Goal: Task Accomplishment & Management: Complete application form

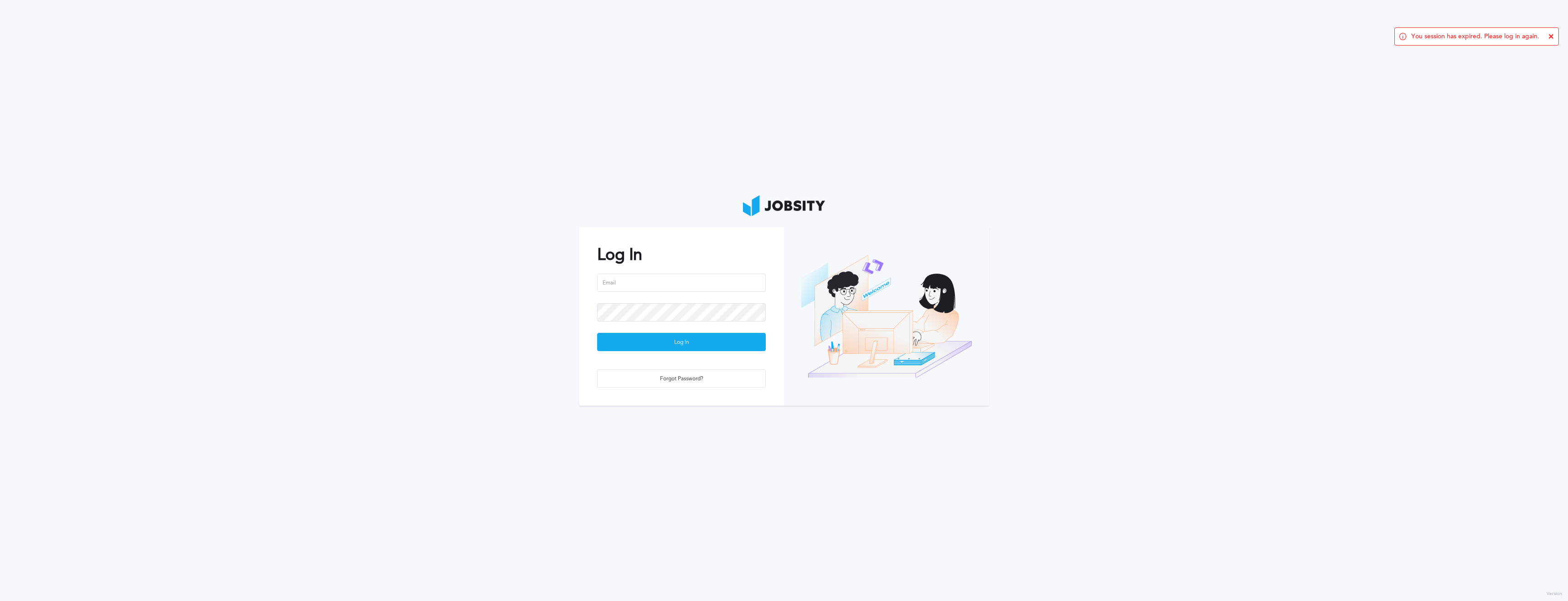
click at [686, 272] on div "Log In Log In Forgot Password?" at bounding box center [682, 317] width 205 height 178
click at [686, 275] on input "email" at bounding box center [682, 283] width 169 height 18
type input "[PERSON_NAME][EMAIL_ADDRESS][PERSON_NAME][DOMAIN_NAME]"
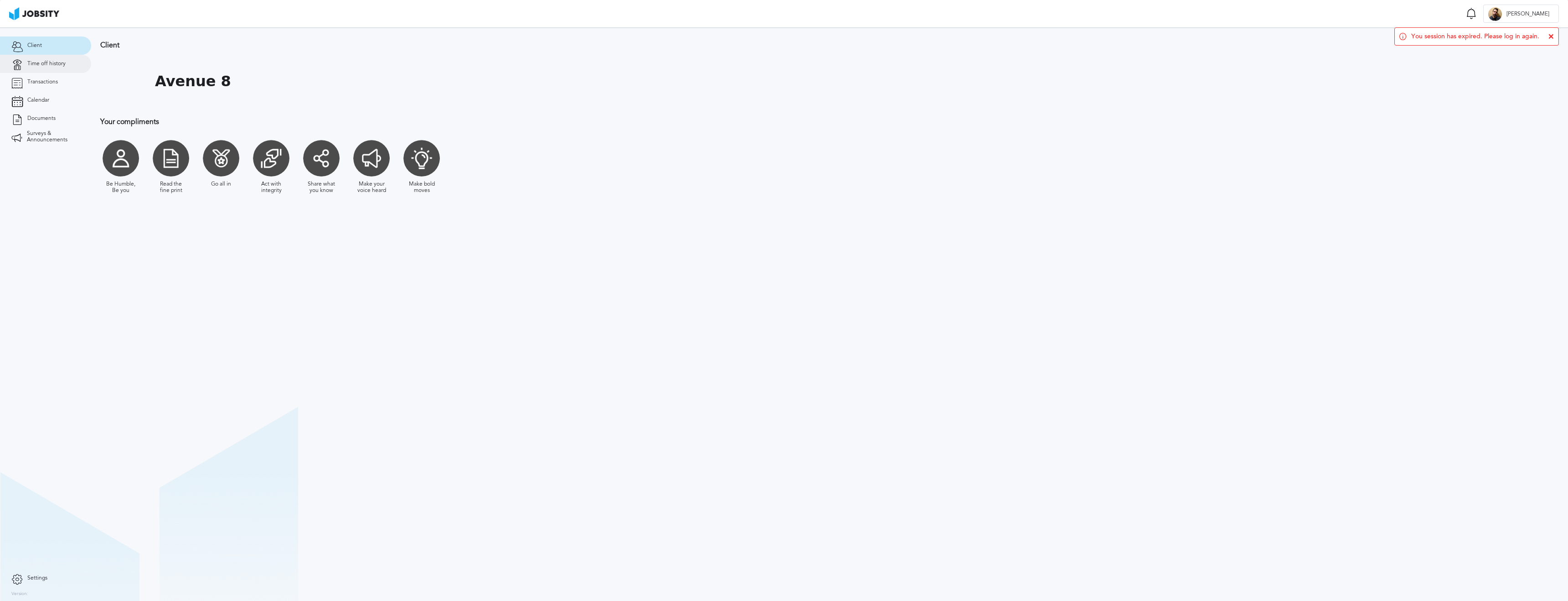
click at [37, 63] on span "Time off history" at bounding box center [46, 63] width 39 height 6
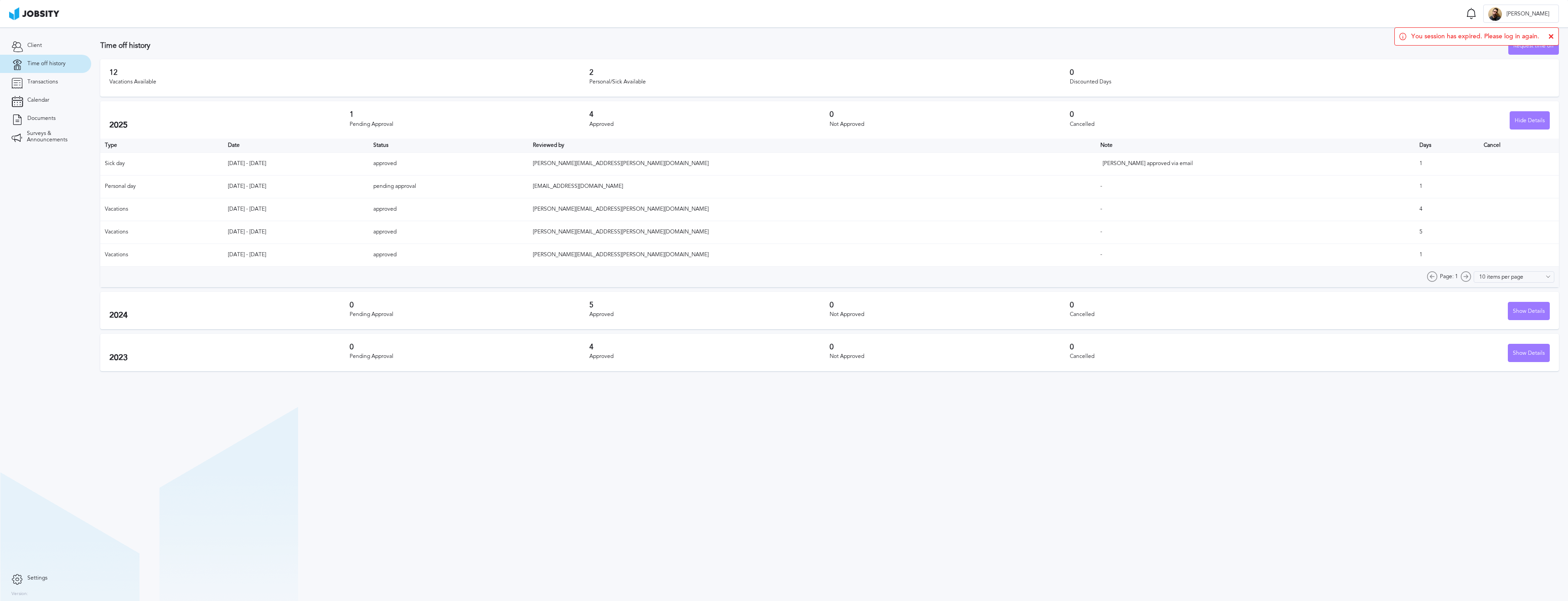
click at [1549, 34] on icon at bounding box center [1552, 37] width 5 height 5
click at [758, 85] on div "Personal/Sick Available" at bounding box center [830, 82] width 480 height 6
click at [1546, 49] on div "Request time off" at bounding box center [1534, 46] width 49 height 18
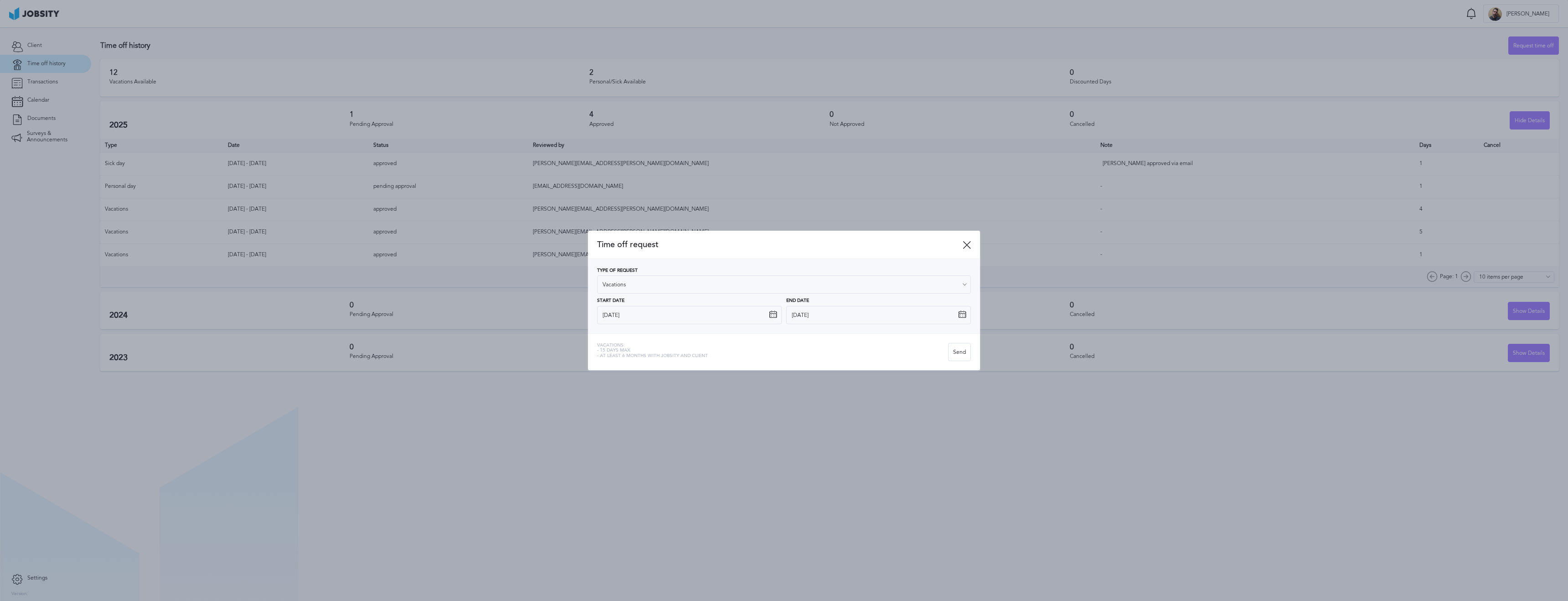
click at [688, 325] on div "Type of Request Vacations Vacations Personal day Sick day PTO Maternity / Pater…" at bounding box center [784, 296] width 392 height 75
click at [689, 319] on input "[DATE]" at bounding box center [689, 315] width 184 height 18
click at [708, 334] on icon "Go forward 1 month" at bounding box center [706, 337] width 8 height 8
click at [660, 408] on span "24" at bounding box center [659, 408] width 13 height 13
type input "[DATE]"
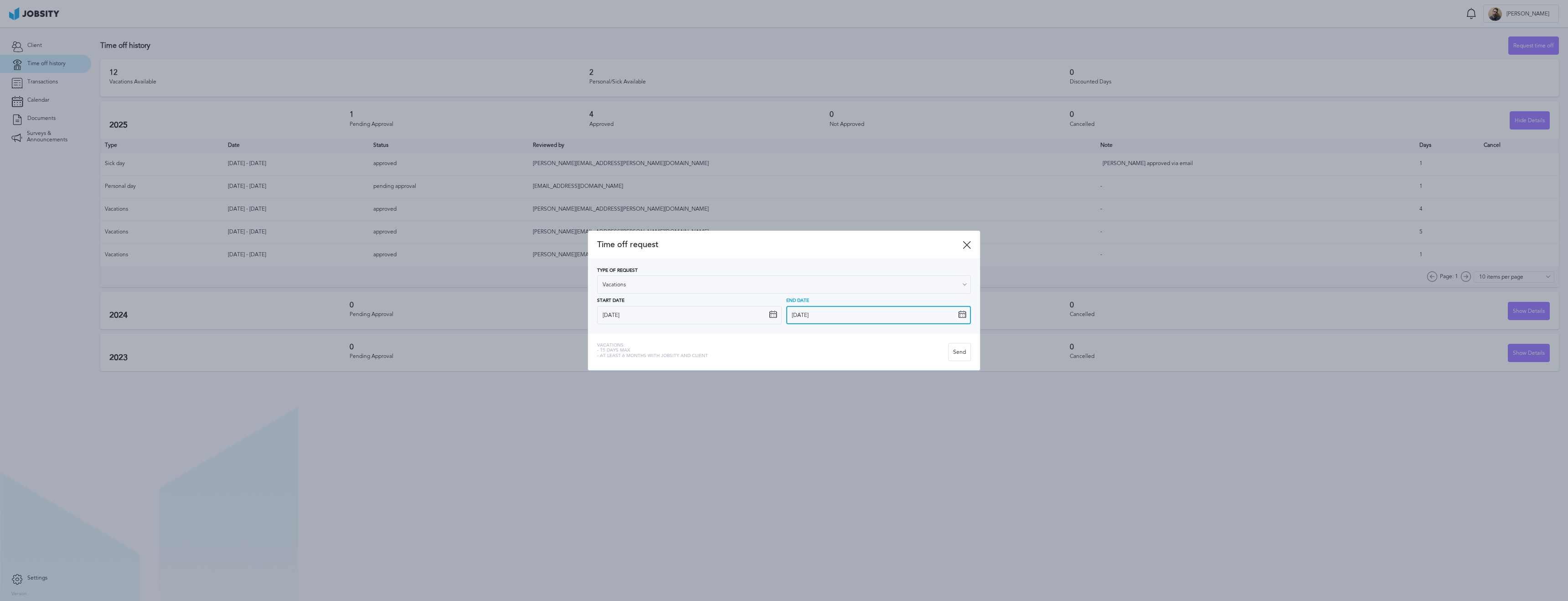
click at [833, 314] on input "[DATE]" at bounding box center [878, 315] width 184 height 18
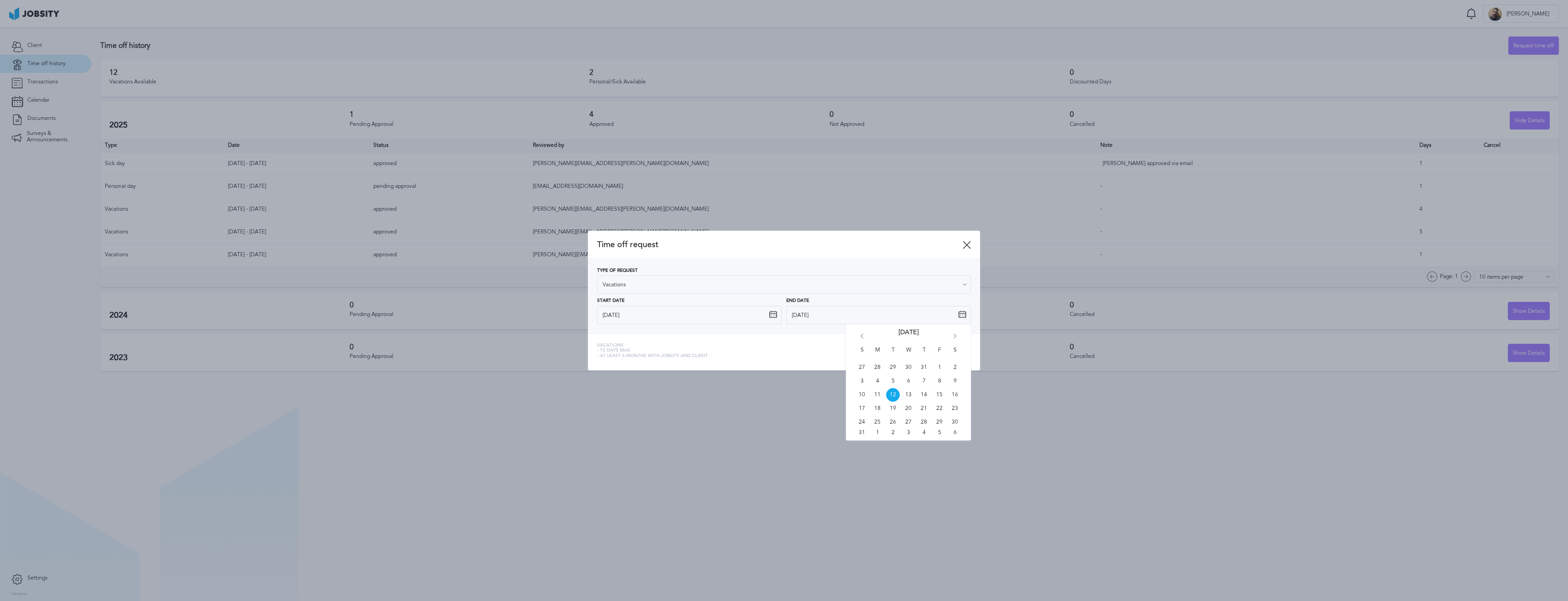
click at [952, 336] on icon "Go forward 1 month" at bounding box center [955, 337] width 8 height 8
click at [943, 409] on span "26" at bounding box center [940, 408] width 13 height 13
type input "[DATE]"
click at [951, 354] on div "Send" at bounding box center [959, 353] width 22 height 18
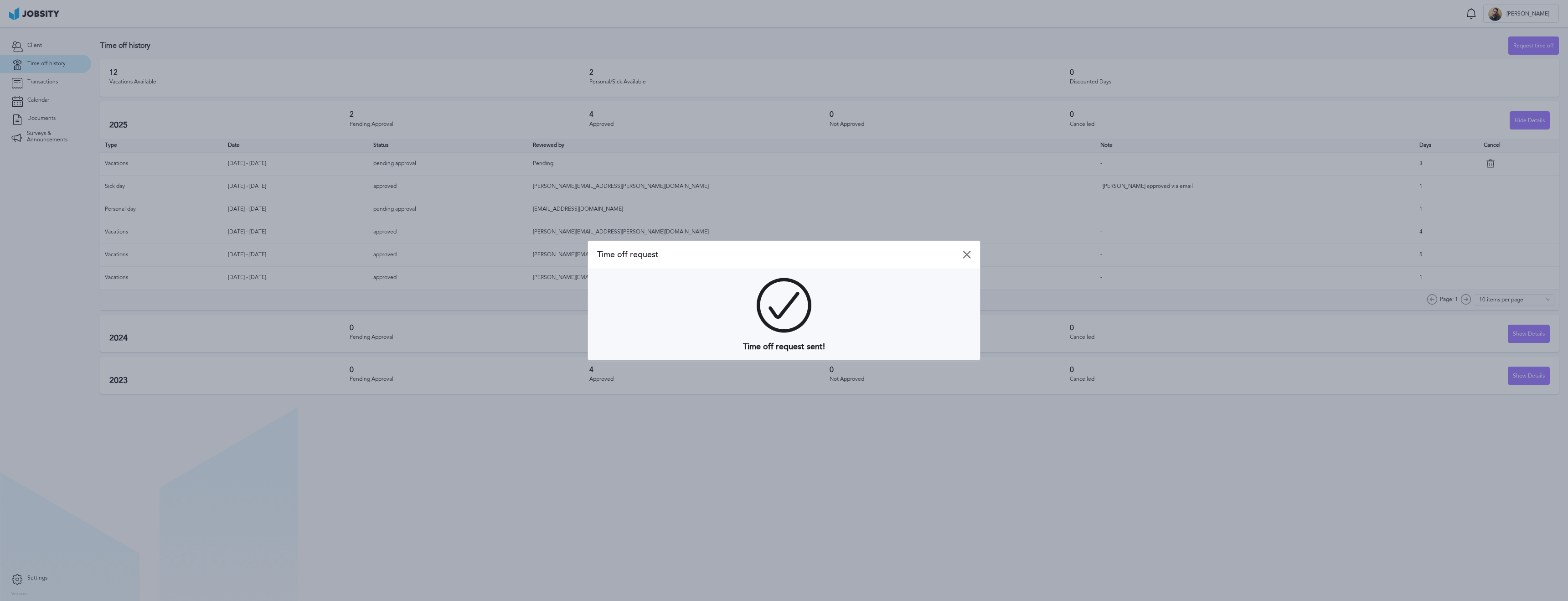
click at [967, 256] on icon at bounding box center [967, 254] width 8 height 8
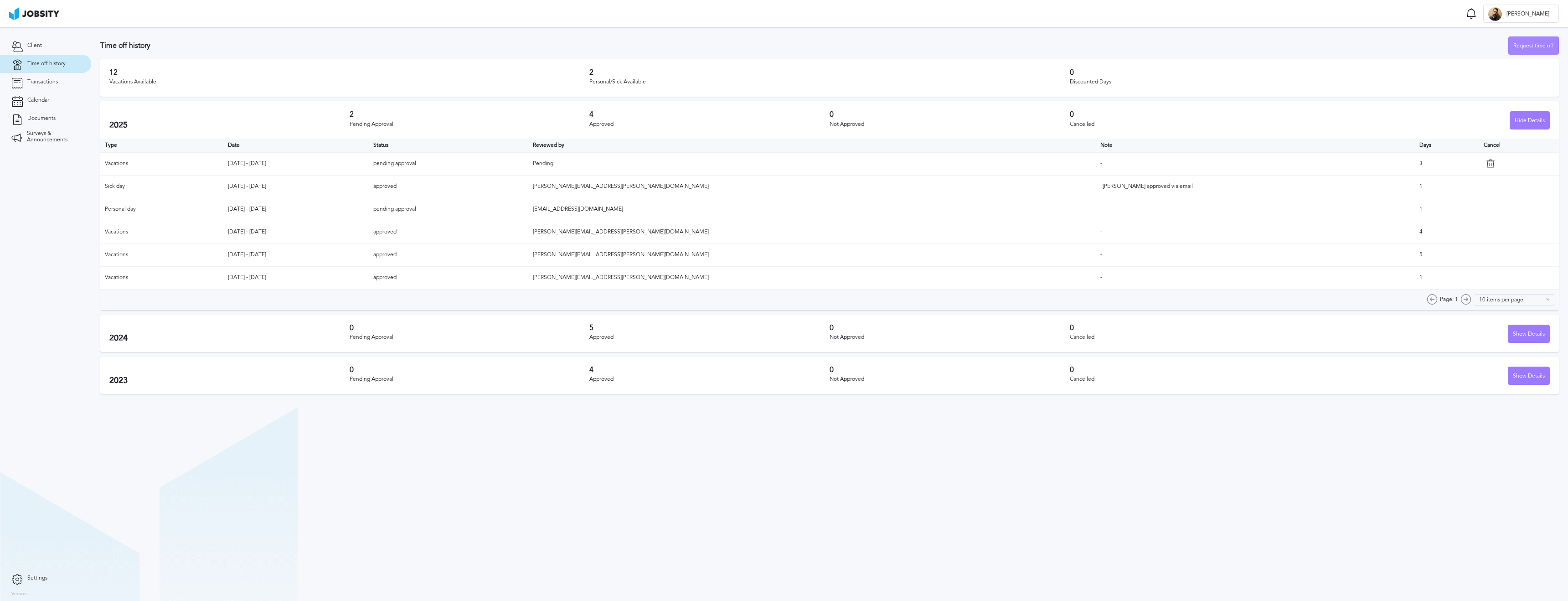
click at [1515, 44] on div "Request time off" at bounding box center [1534, 46] width 49 height 18
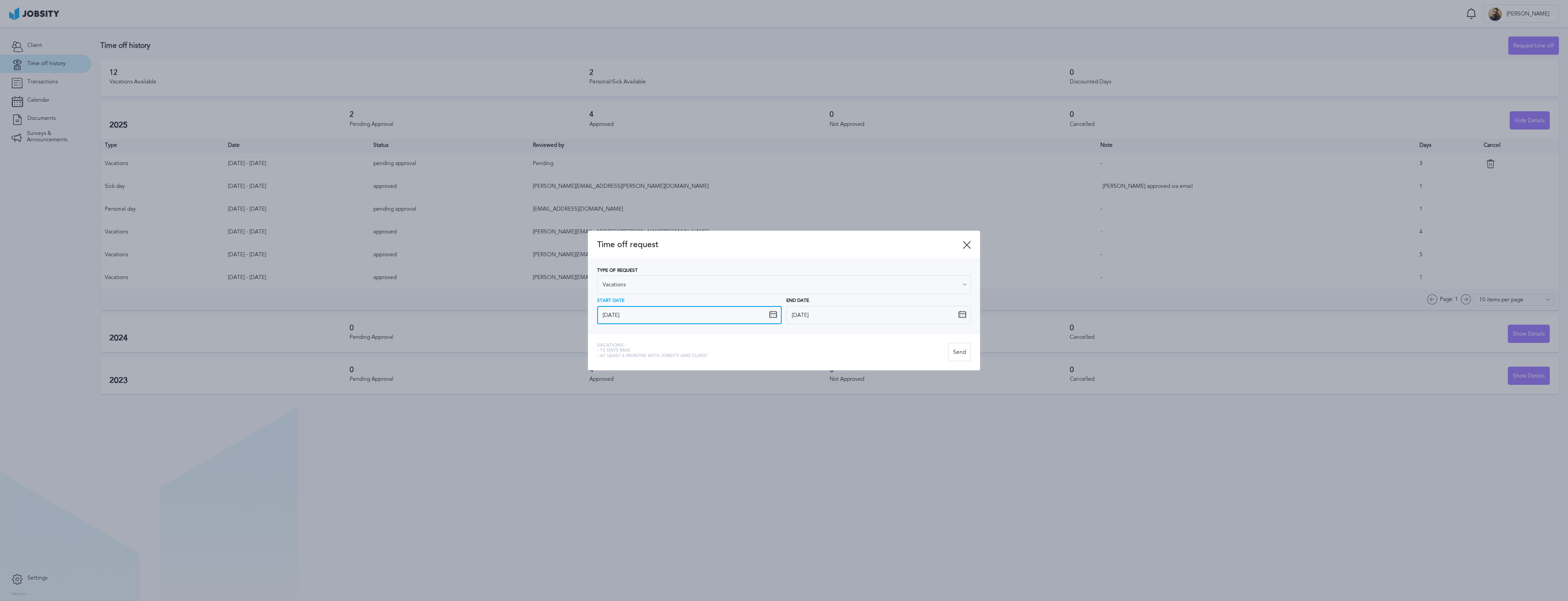
click at [727, 311] on input "[DATE]" at bounding box center [689, 315] width 184 height 18
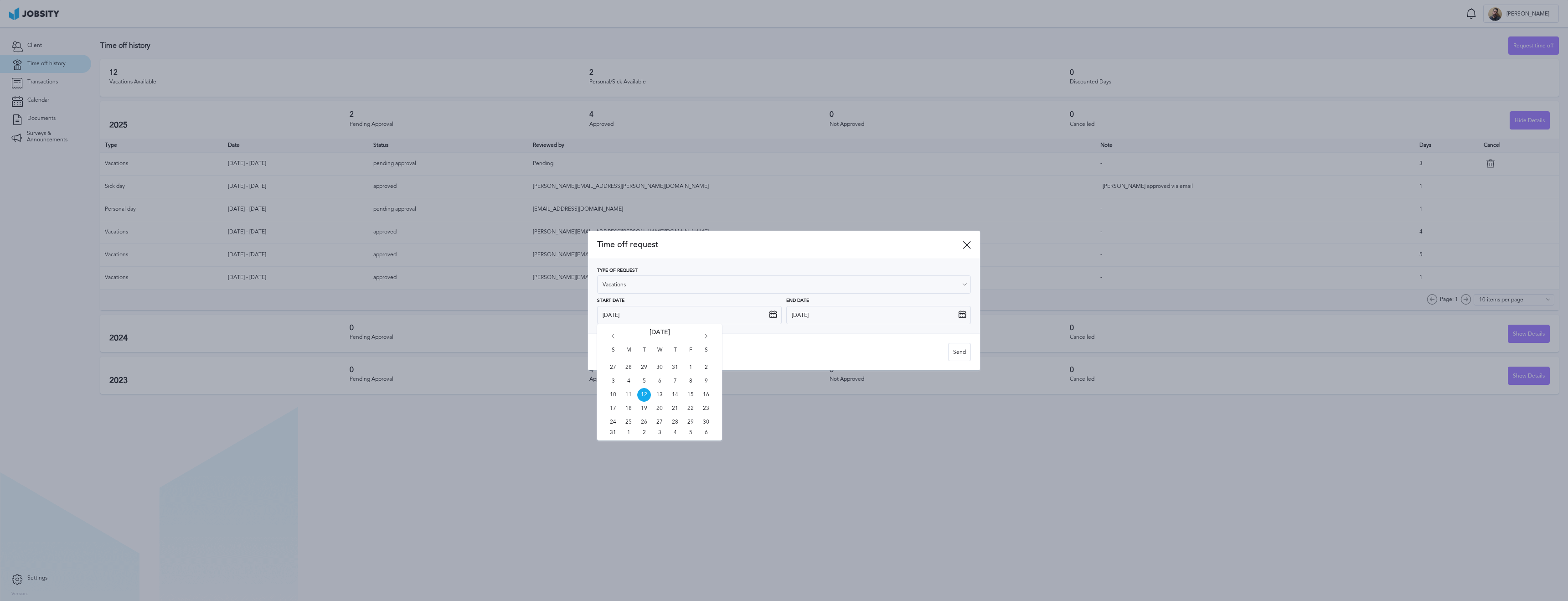
click at [705, 338] on icon "Go forward 1 month" at bounding box center [706, 337] width 8 height 8
click at [628, 423] on span "29" at bounding box center [628, 422] width 13 height 13
type input "[DATE]"
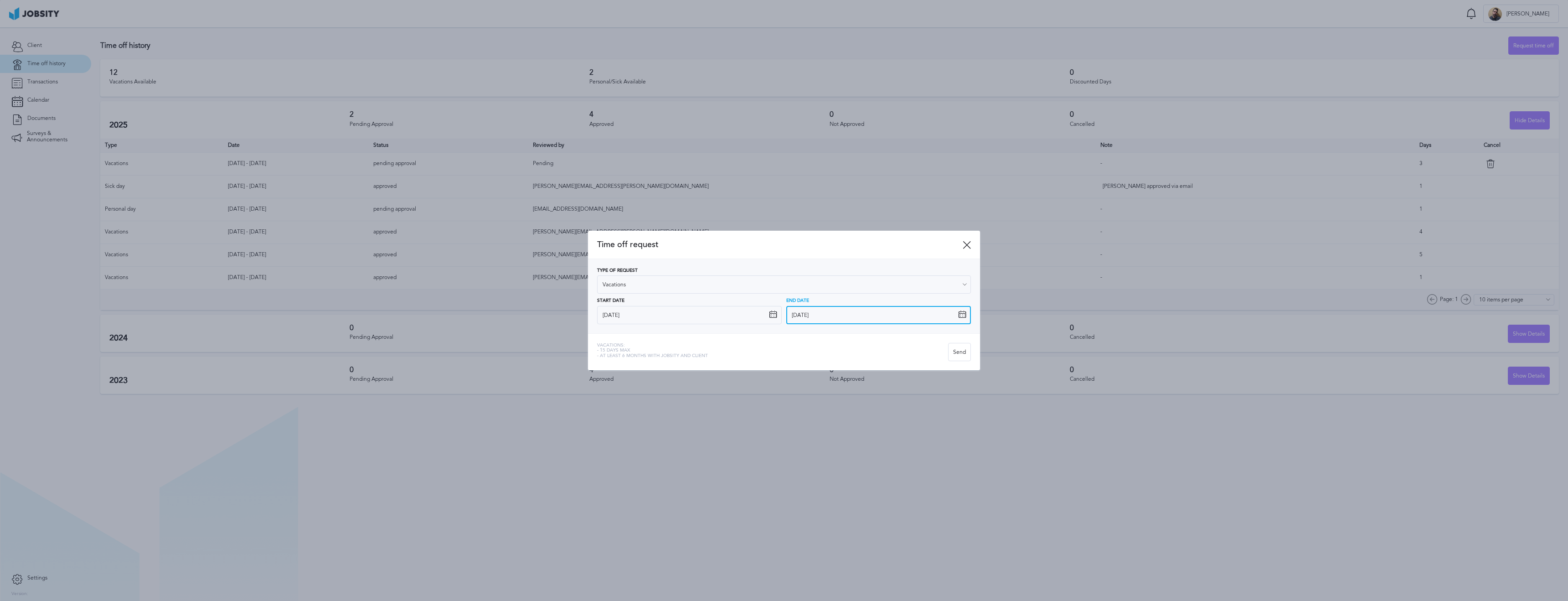
click at [842, 311] on input "[DATE]" at bounding box center [878, 315] width 184 height 18
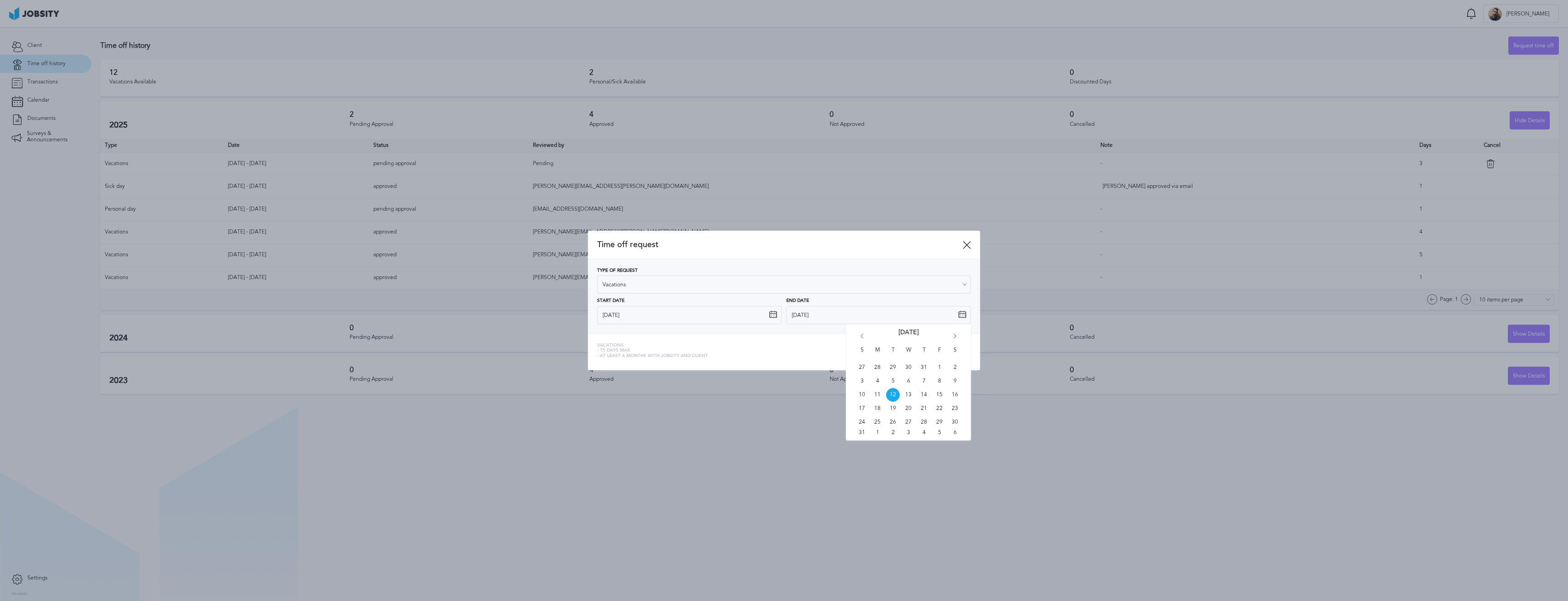
click at [957, 337] on icon "Go forward 1 month" at bounding box center [955, 337] width 8 height 8
click at [940, 422] on span "3" at bounding box center [940, 422] width 13 height 13
type input "[DATE]"
click at [951, 352] on div "Send" at bounding box center [959, 353] width 22 height 18
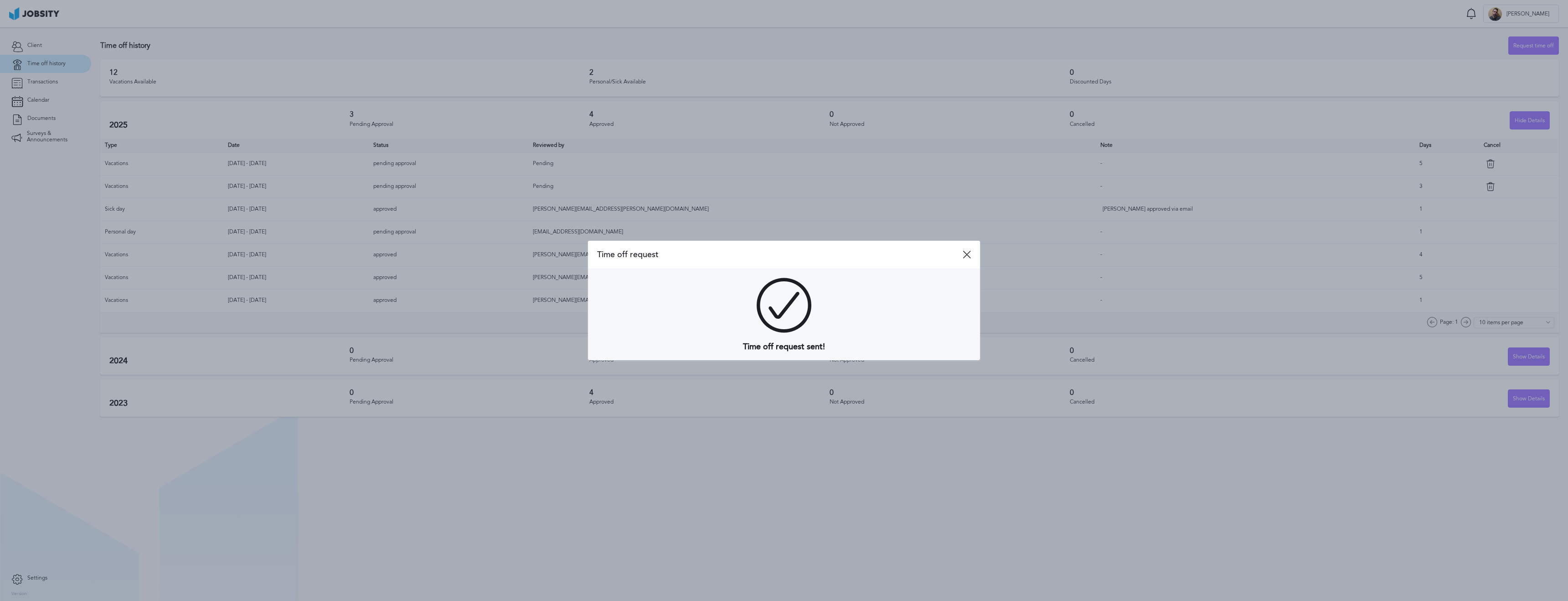
click at [963, 256] on icon at bounding box center [967, 254] width 8 height 8
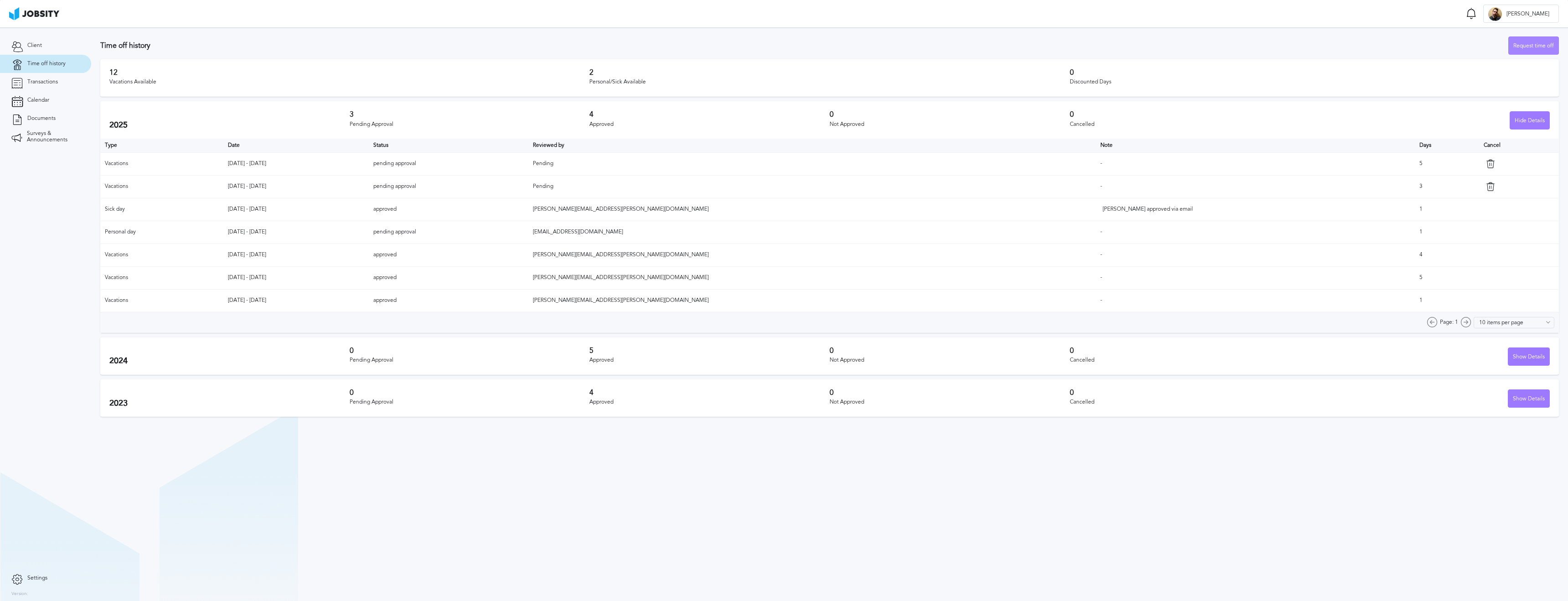
click at [1527, 51] on div "Request time off" at bounding box center [1534, 46] width 49 height 18
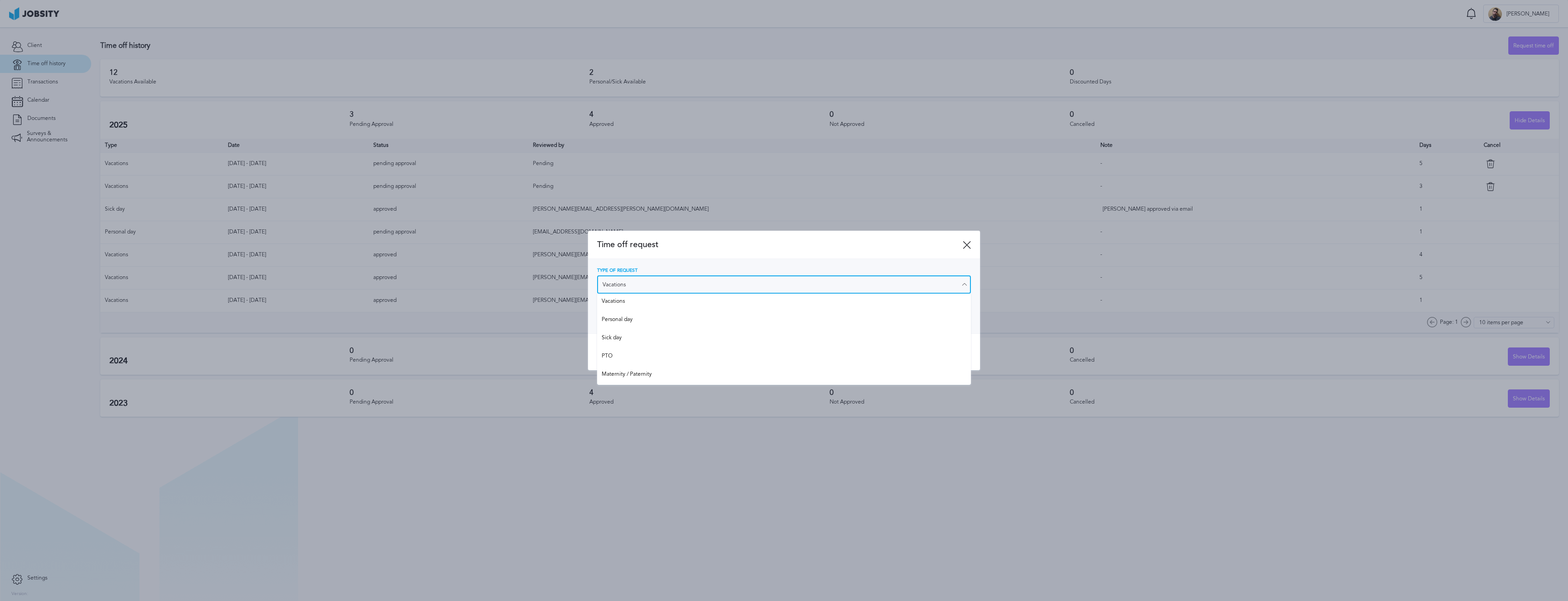
click at [764, 292] on input "Vacations" at bounding box center [784, 284] width 374 height 18
click at [761, 262] on div "Type of Request Vacations Vacations Personal day Sick day PTO Maternity / Pater…" at bounding box center [784, 296] width 392 height 75
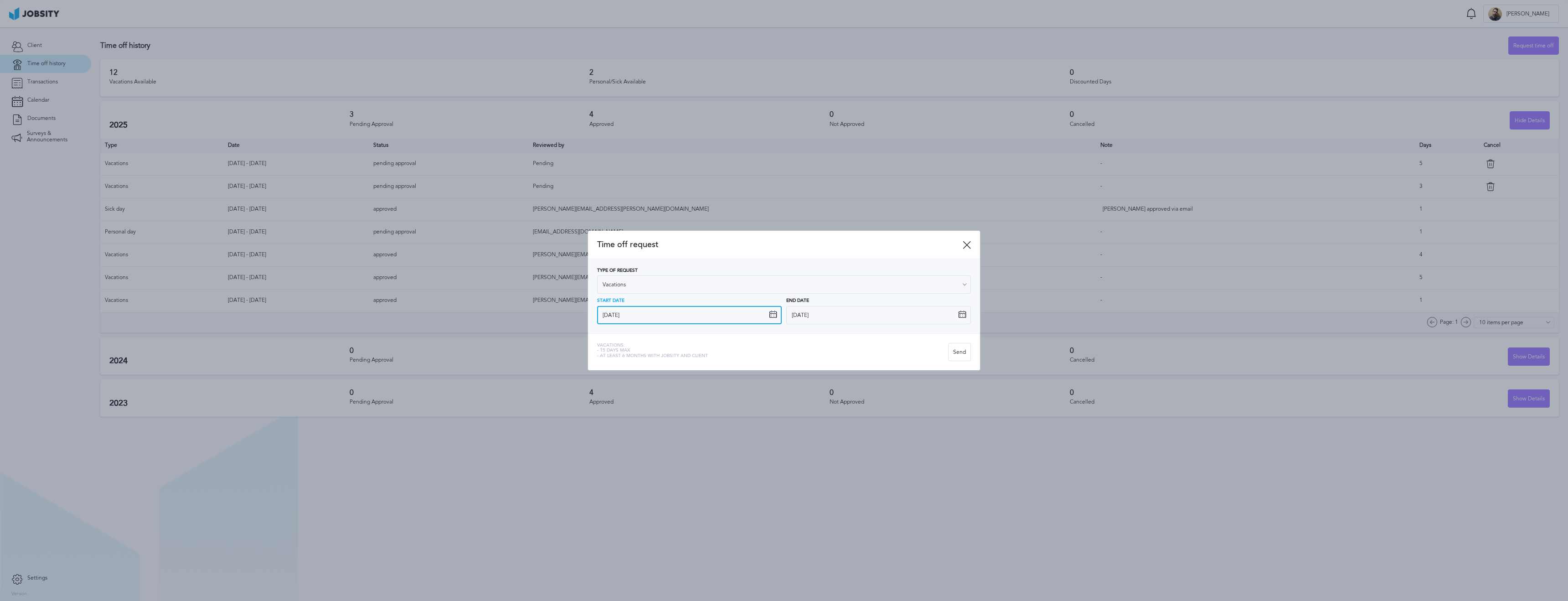
click at [705, 314] on input "[DATE]" at bounding box center [689, 315] width 184 height 18
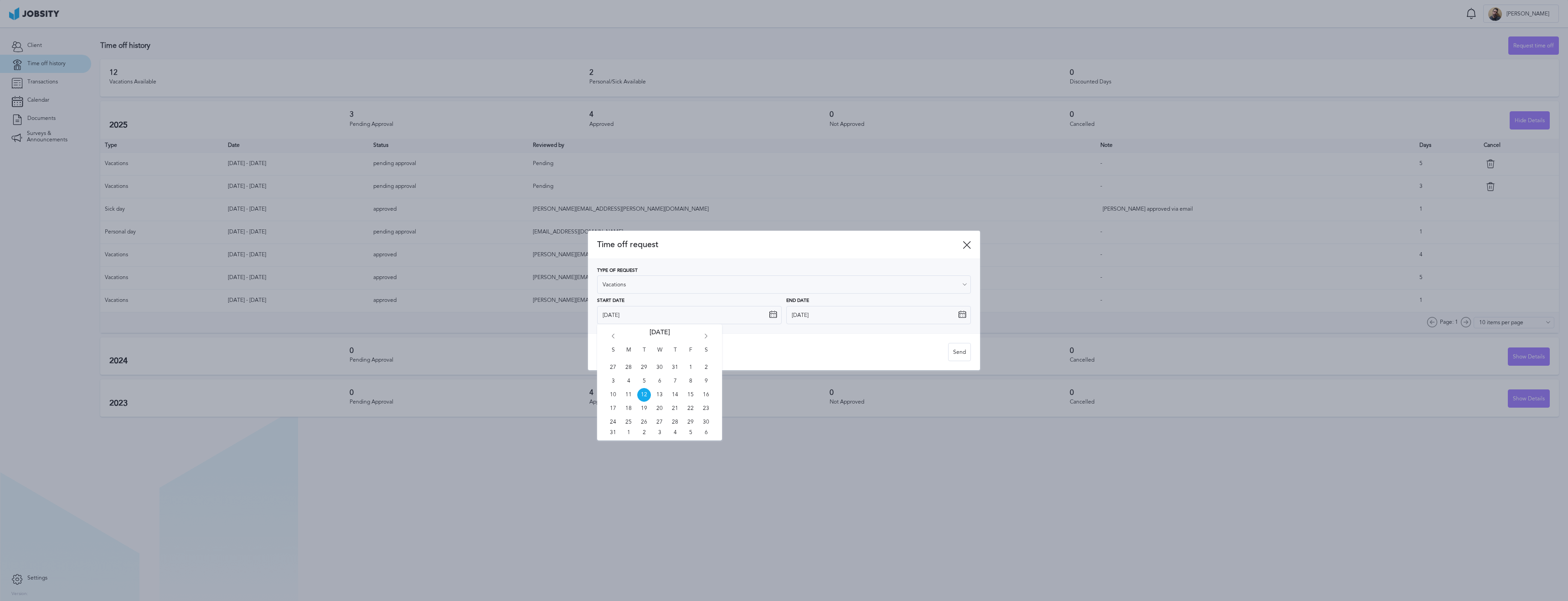
click at [707, 335] on icon "Go forward 1 month" at bounding box center [706, 337] width 8 height 8
click at [627, 383] on span "6" at bounding box center [628, 381] width 13 height 13
type input "[DATE]"
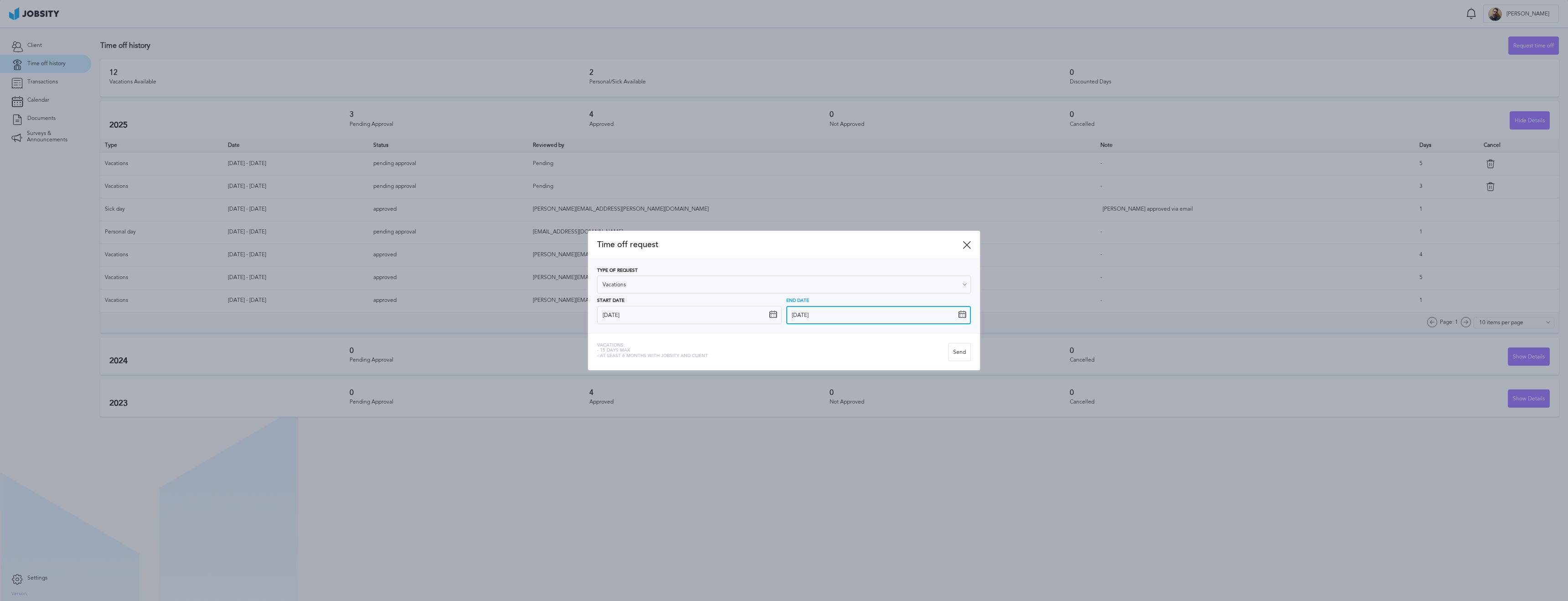
click at [819, 315] on input "[DATE]" at bounding box center [878, 315] width 184 height 18
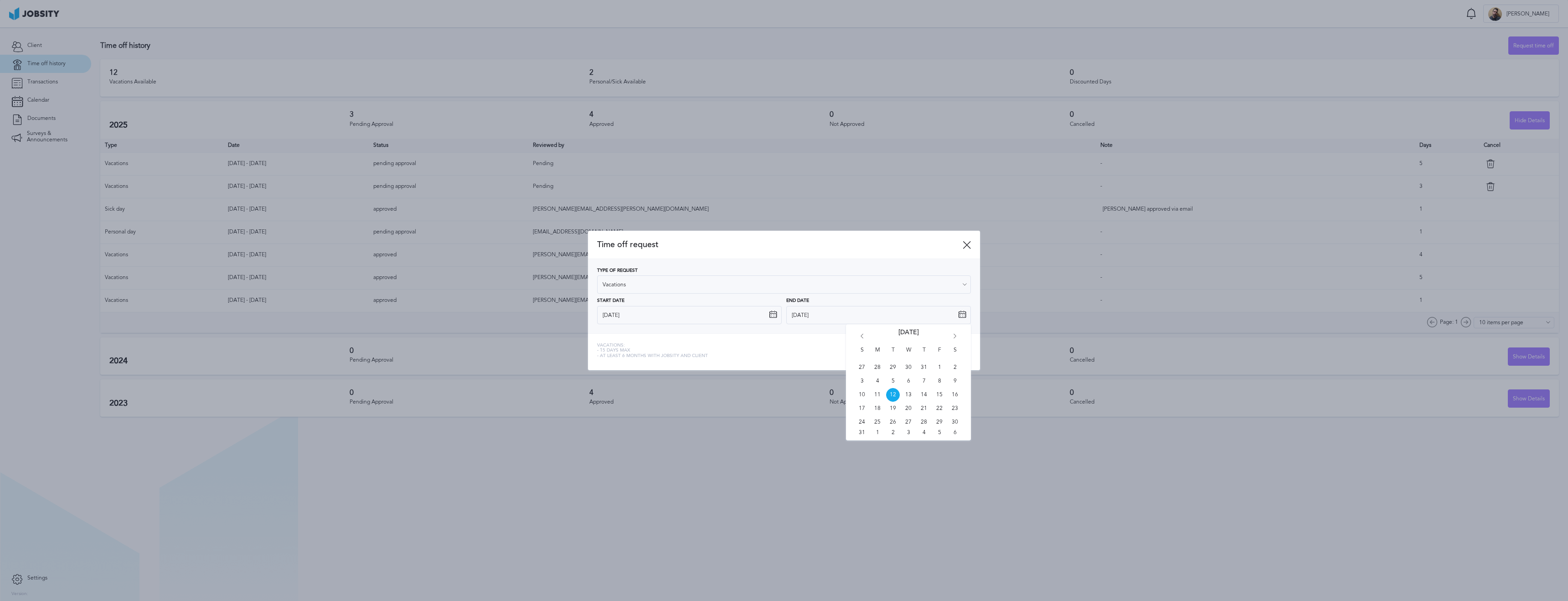
click at [951, 340] on icon "Go forward 1 month" at bounding box center [955, 337] width 8 height 8
click at [951, 339] on icon "Go forward 1 month" at bounding box center [955, 337] width 8 height 8
click at [893, 375] on span "7" at bounding box center [893, 381] width 13 height 13
type input "[DATE]"
click at [957, 353] on div "Send" at bounding box center [959, 353] width 22 height 18
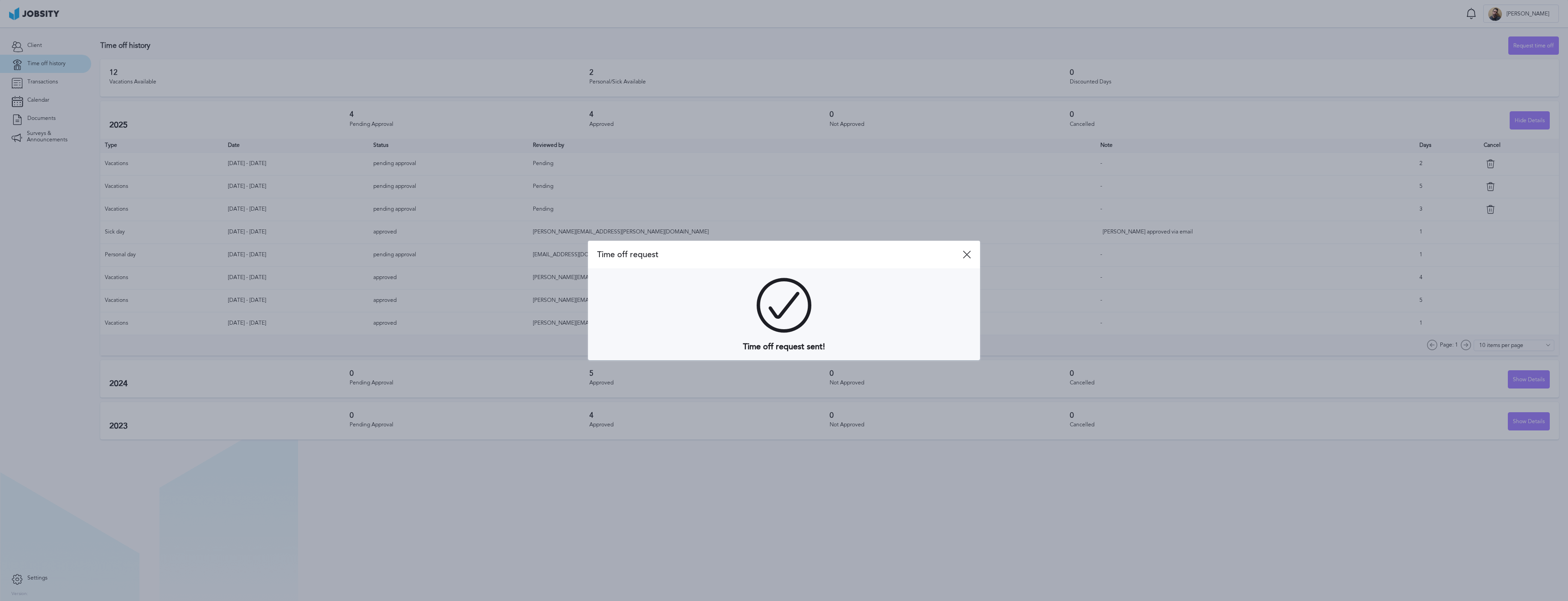
drag, startPoint x: 808, startPoint y: 222, endPoint x: 803, endPoint y: 222, distance: 5.0
click at [806, 222] on div at bounding box center [784, 300] width 1568 height 601
